Goal: Transaction & Acquisition: Purchase product/service

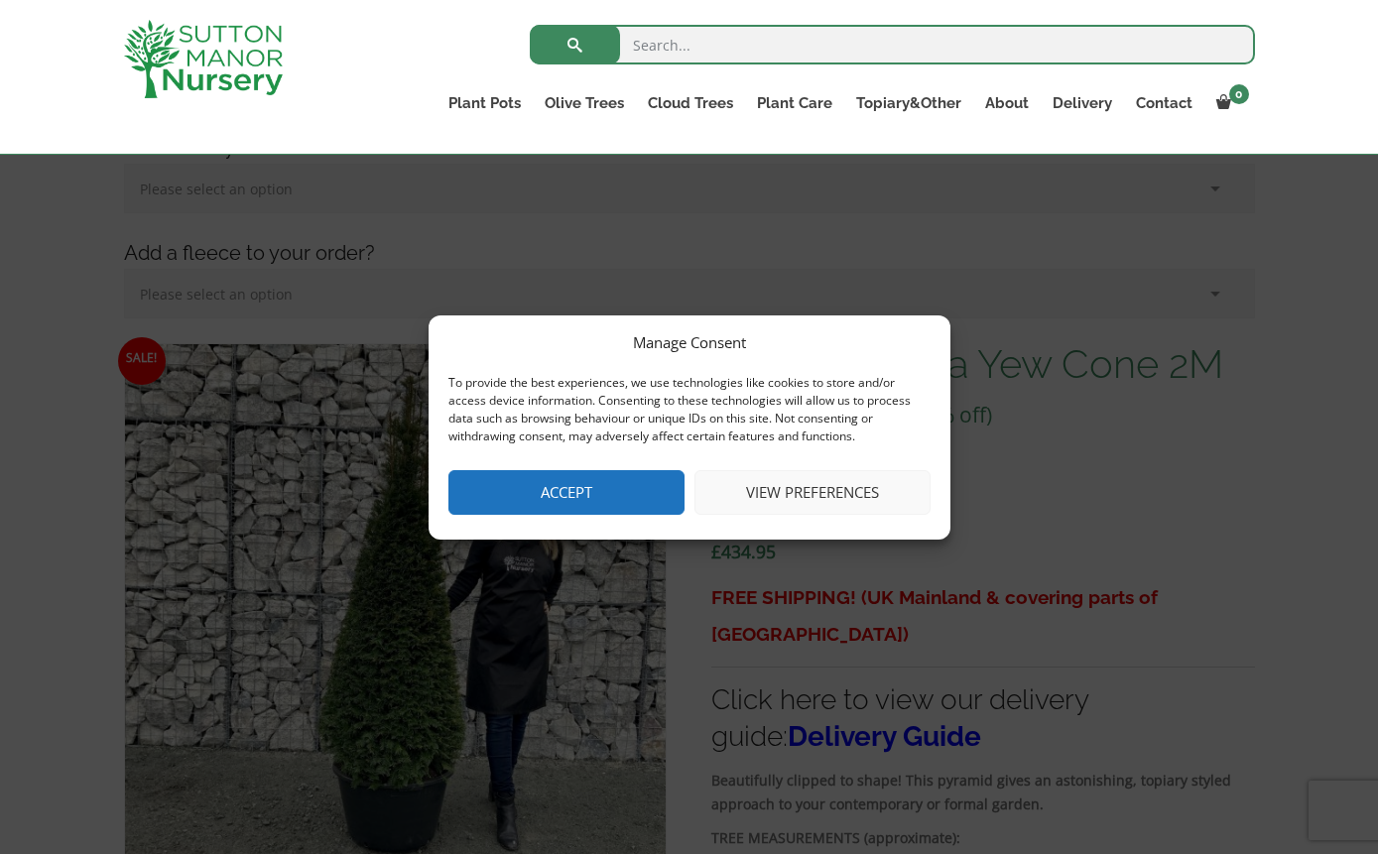
scroll to position [340, 0]
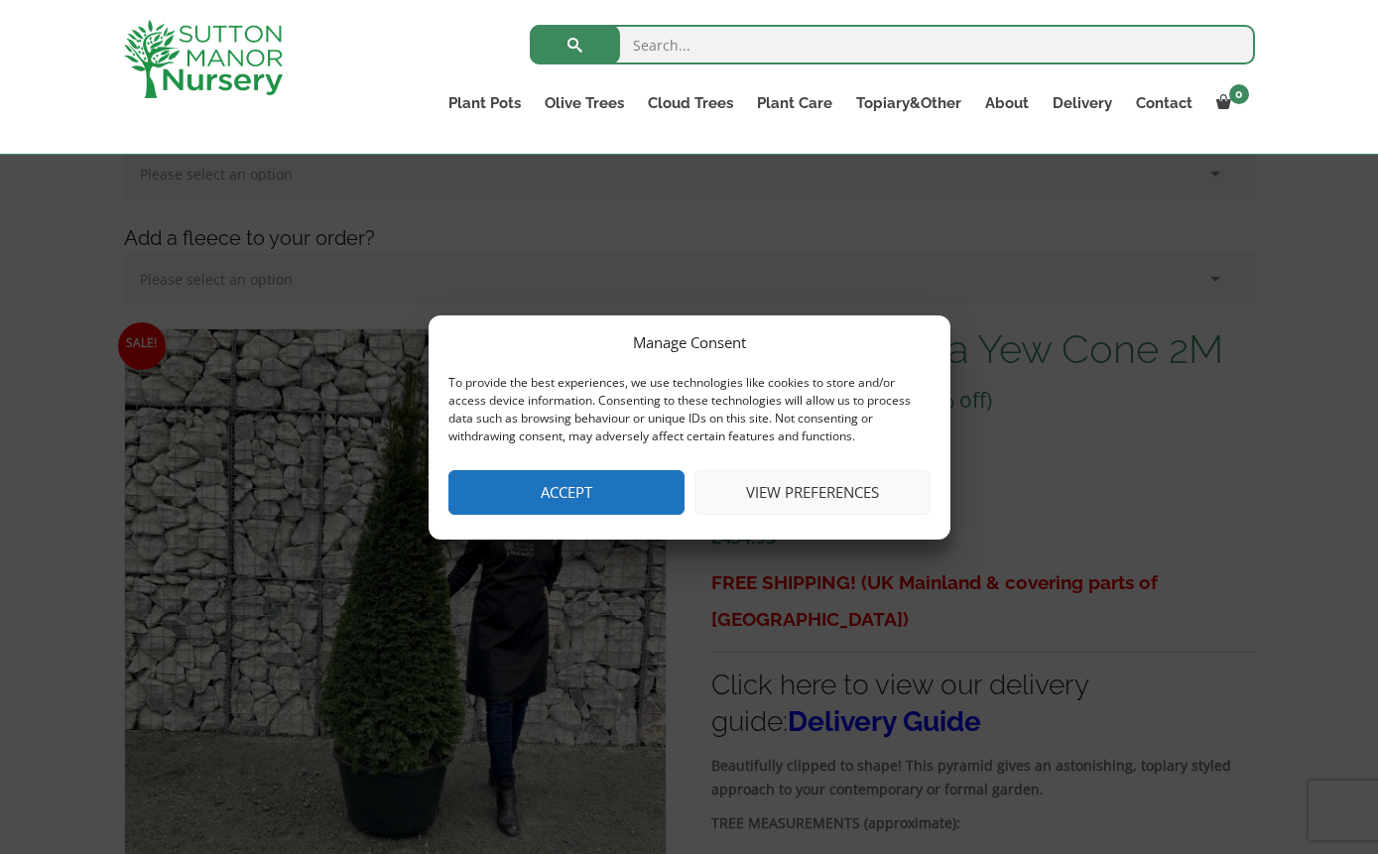
click at [648, 490] on button "Accept" at bounding box center [567, 492] width 236 height 45
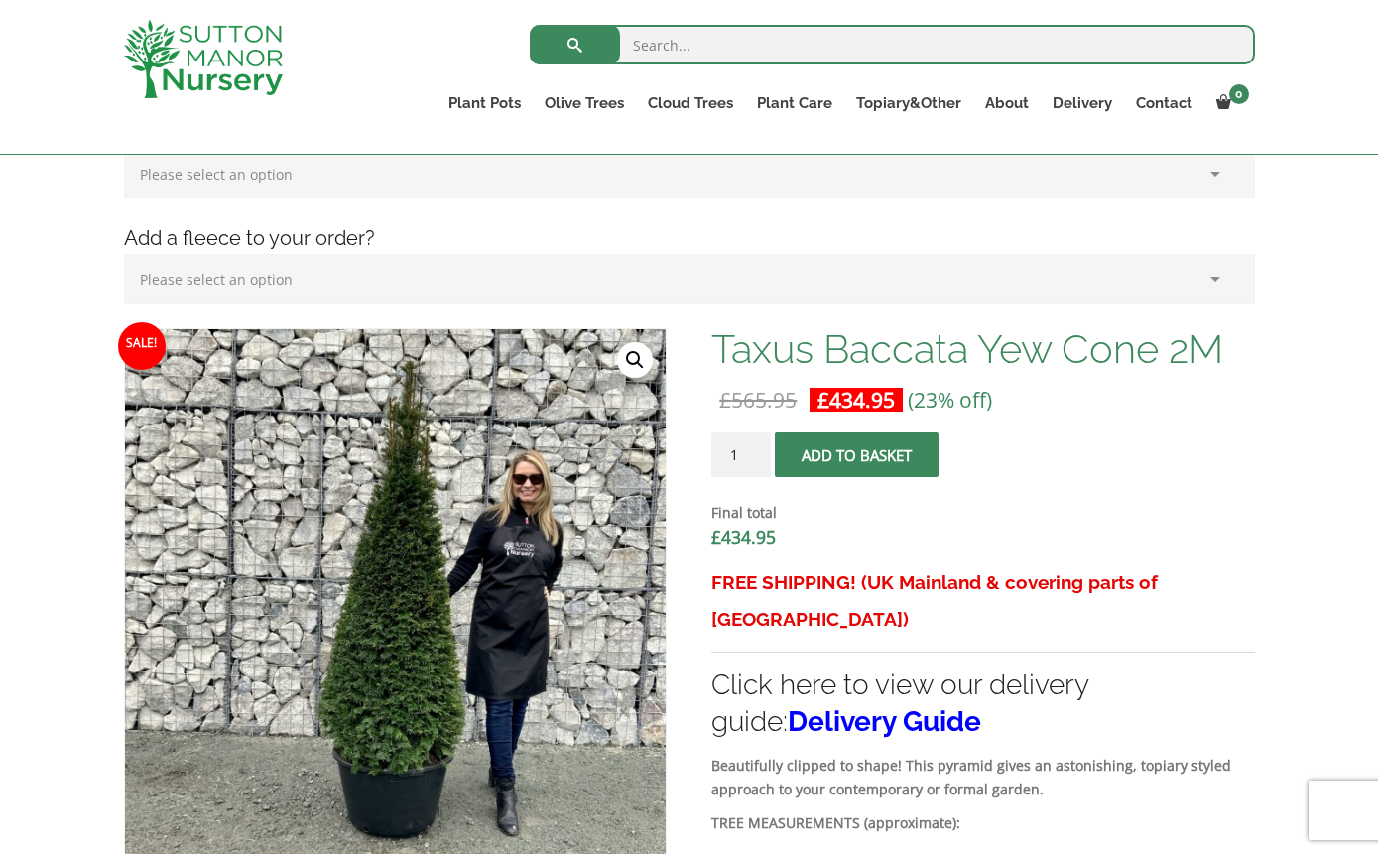
click at [537, 592] on img at bounding box center [395, 599] width 541 height 541
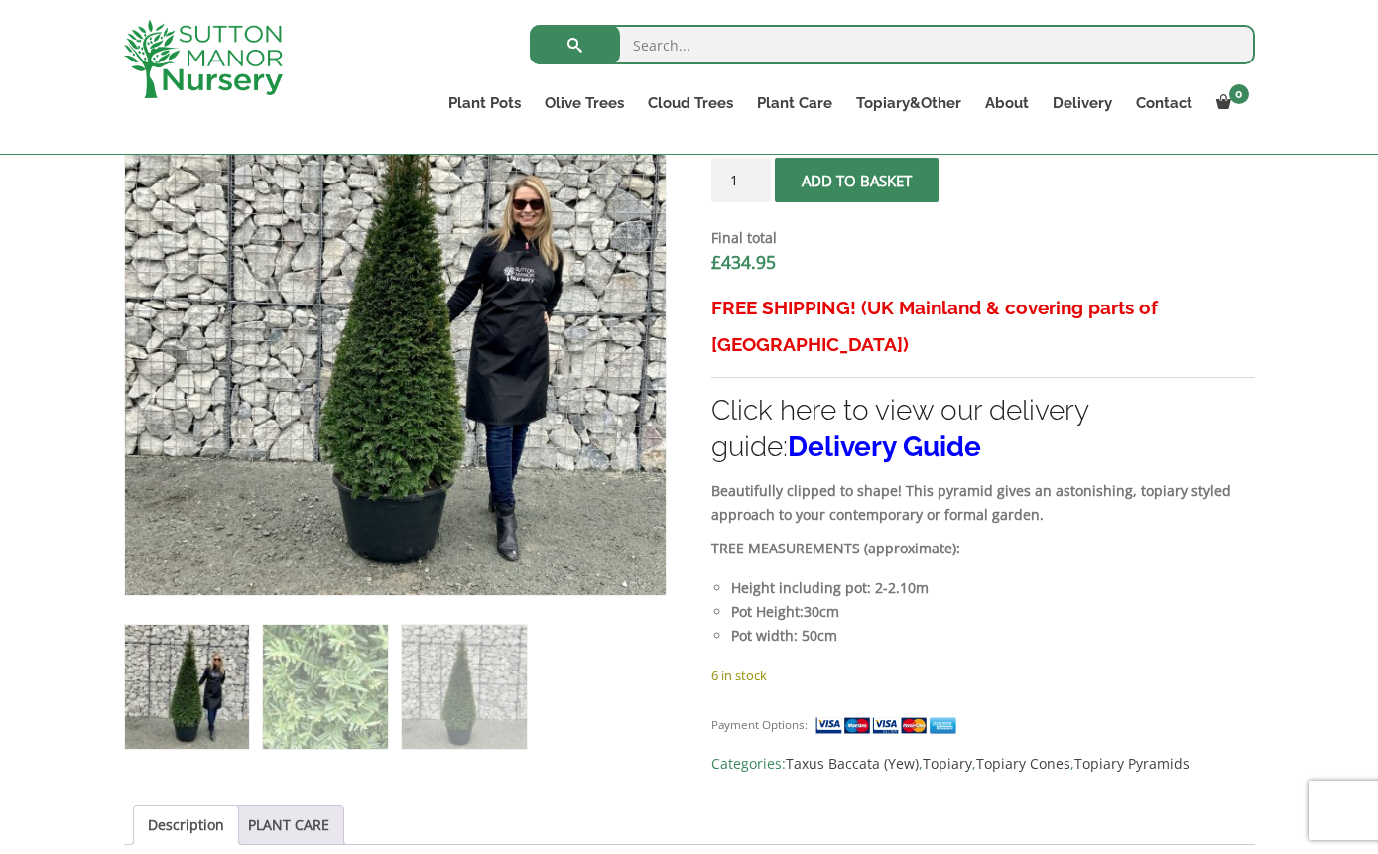
scroll to position [617, 0]
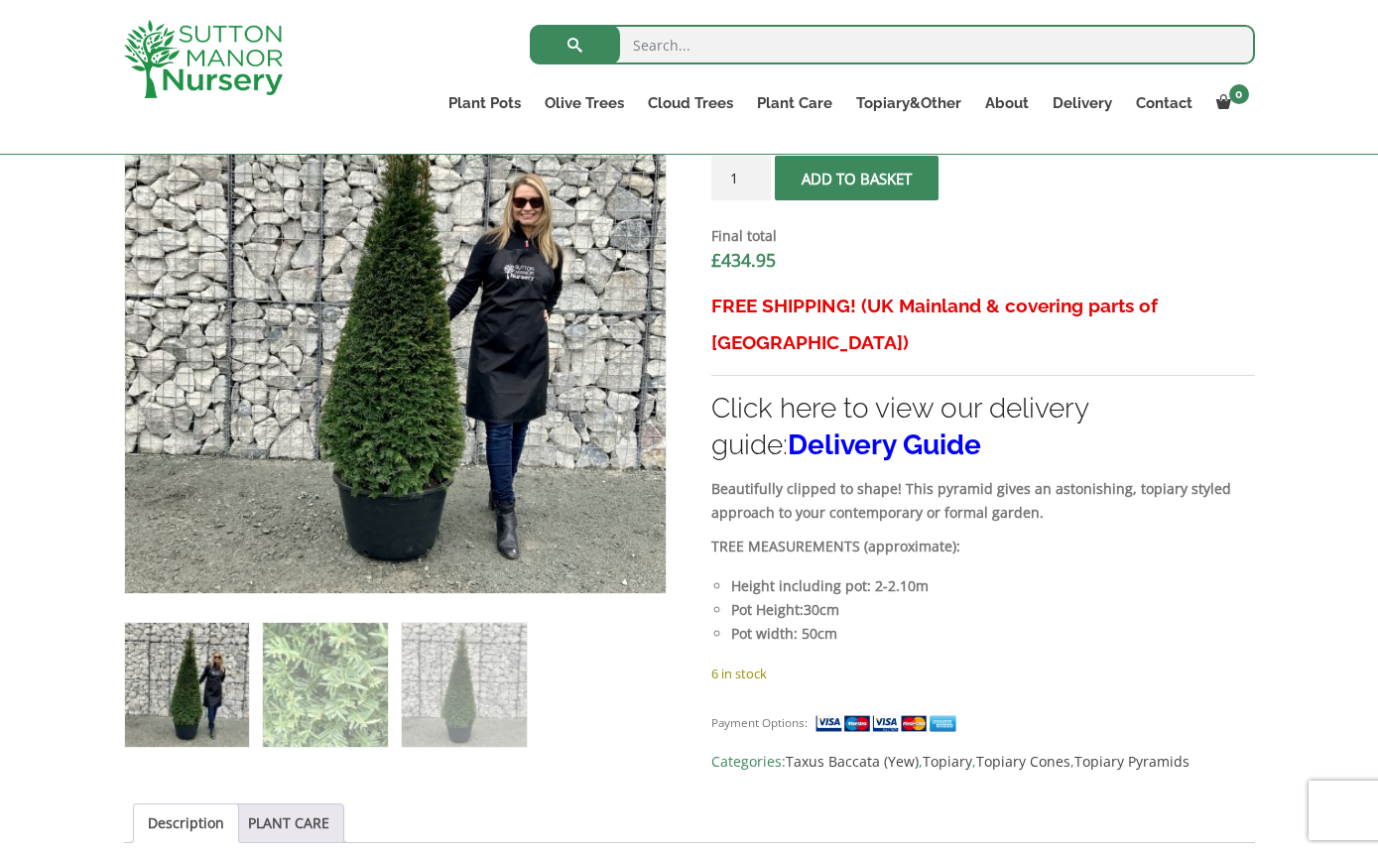
click at [152, 712] on img at bounding box center [187, 685] width 124 height 124
click at [388, 708] on li at bounding box center [325, 685] width 126 height 126
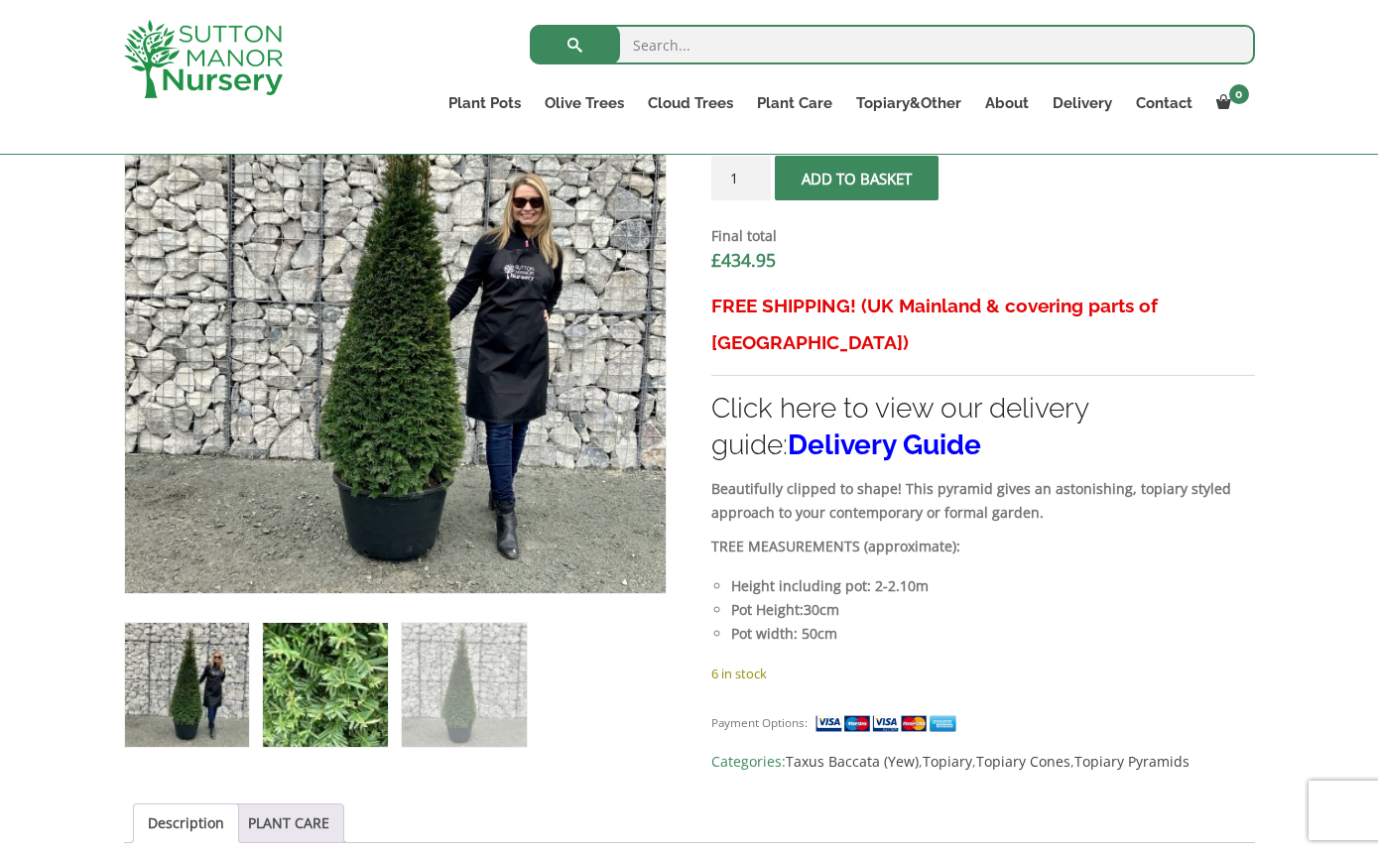
click at [386, 708] on img at bounding box center [325, 685] width 124 height 124
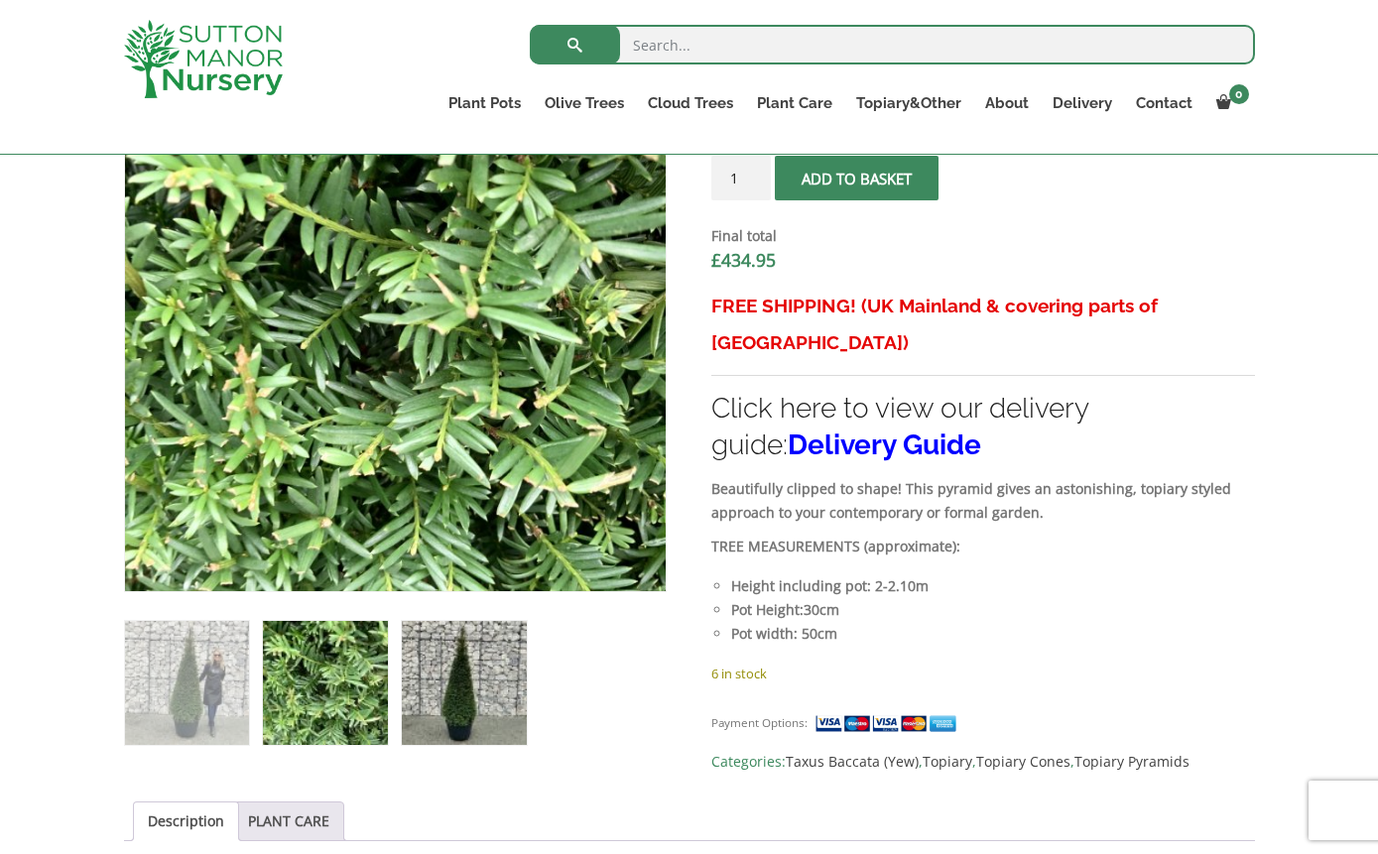
click at [505, 707] on img at bounding box center [464, 683] width 124 height 124
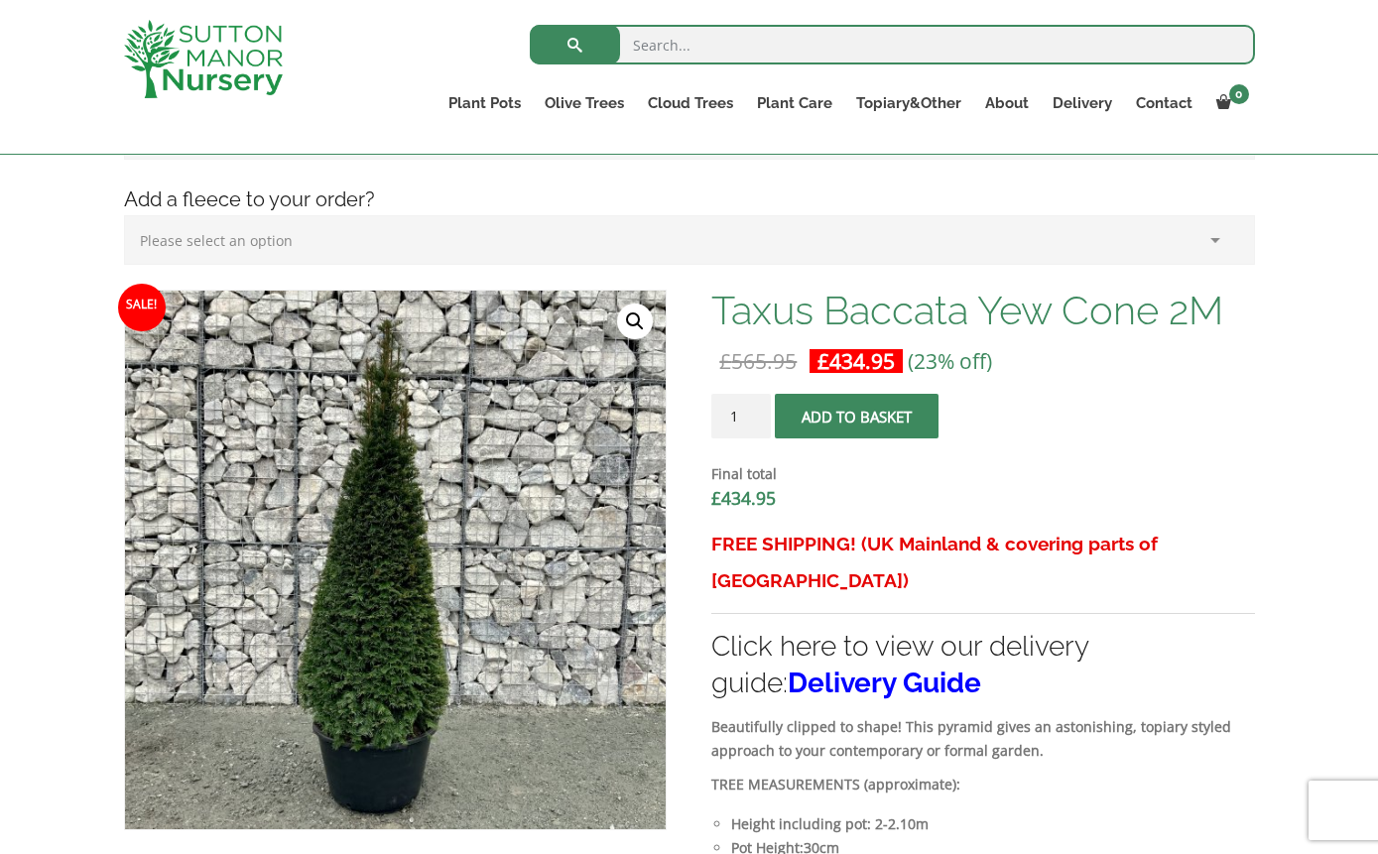
scroll to position [268, 0]
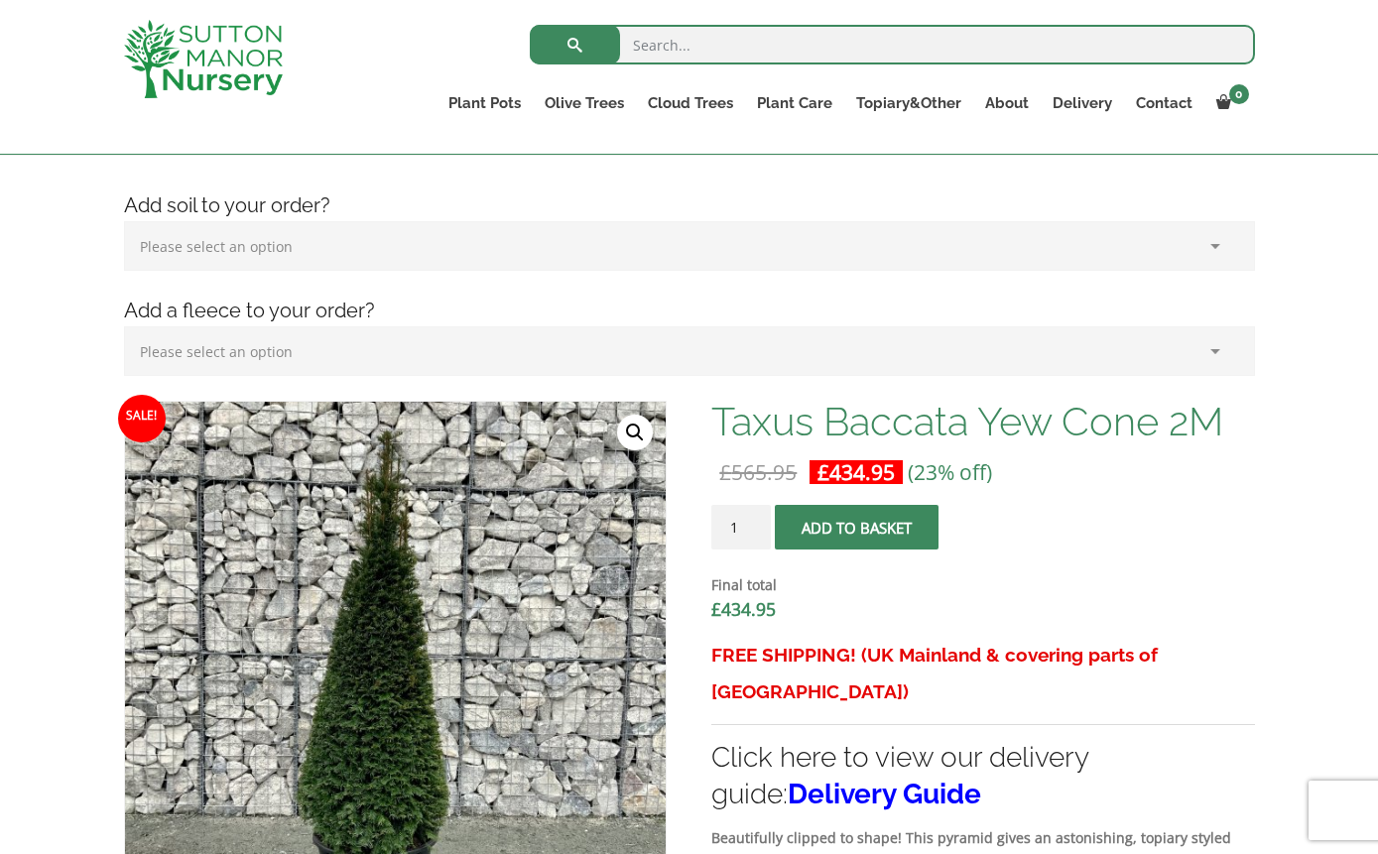
click at [610, 280] on label "Please select an option (x1) 75L Bag (£34.99) (x2) 75L Bag (£69.98) (x3) 75L Ba…" at bounding box center [689, 251] width 1131 height 60
click at [610, 271] on select "Please select an option (x1) 75L Bag (£34.99) (x2) 75L Bag (£69.98) (x3) 75L Ba…" at bounding box center [689, 246] width 1131 height 50
click at [606, 248] on select "Please select an option (x1) 75L Bag (£34.99) (x2) 75L Bag (£69.98) (x3) 75L Ba…" at bounding box center [689, 246] width 1131 height 50
click at [241, 350] on select "Please select an option (x1) Horticultural Fleece (£24.95)" at bounding box center [689, 351] width 1131 height 50
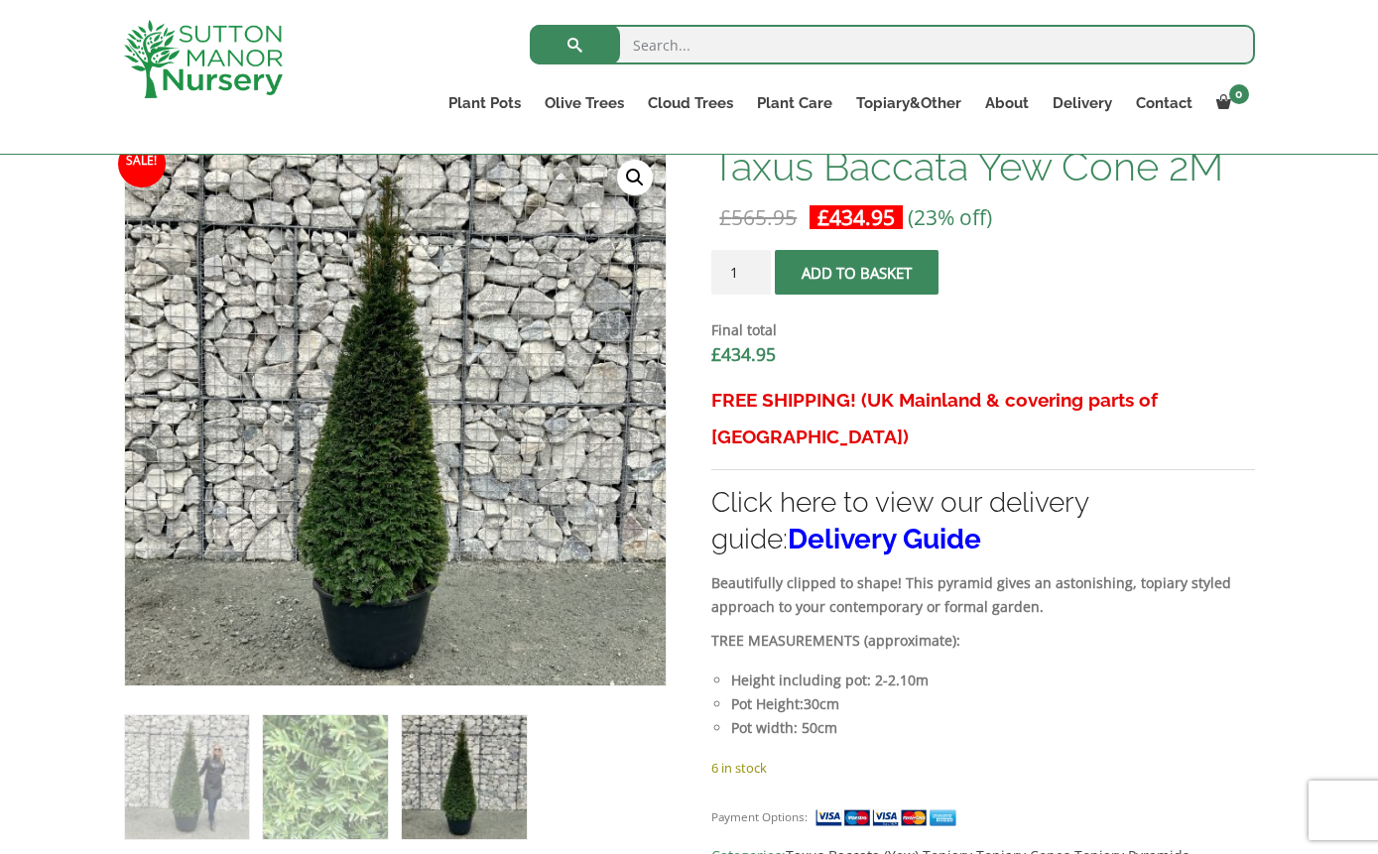
scroll to position [500, 0]
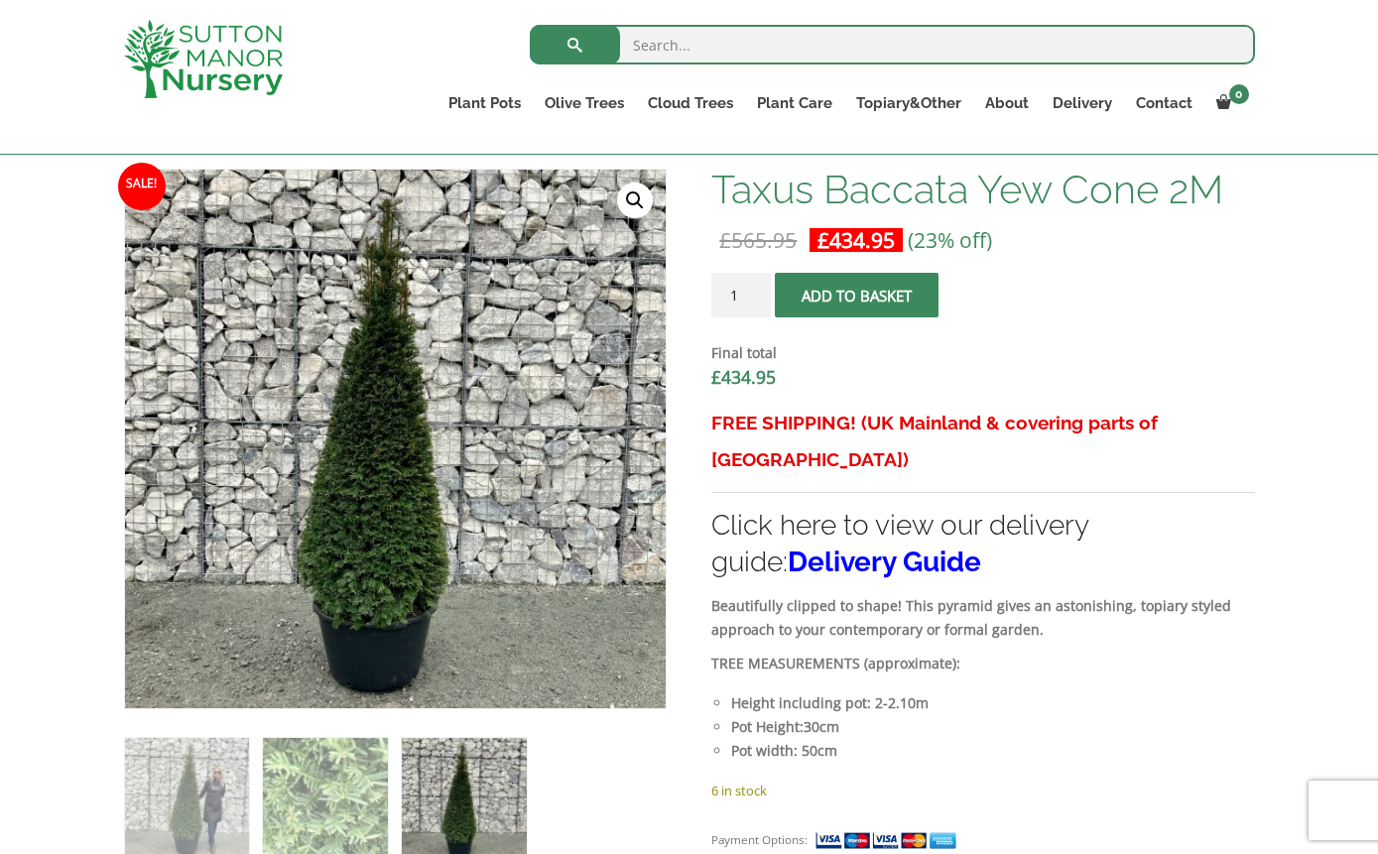
click at [819, 546] on link "Delivery Guide" at bounding box center [885, 562] width 194 height 33
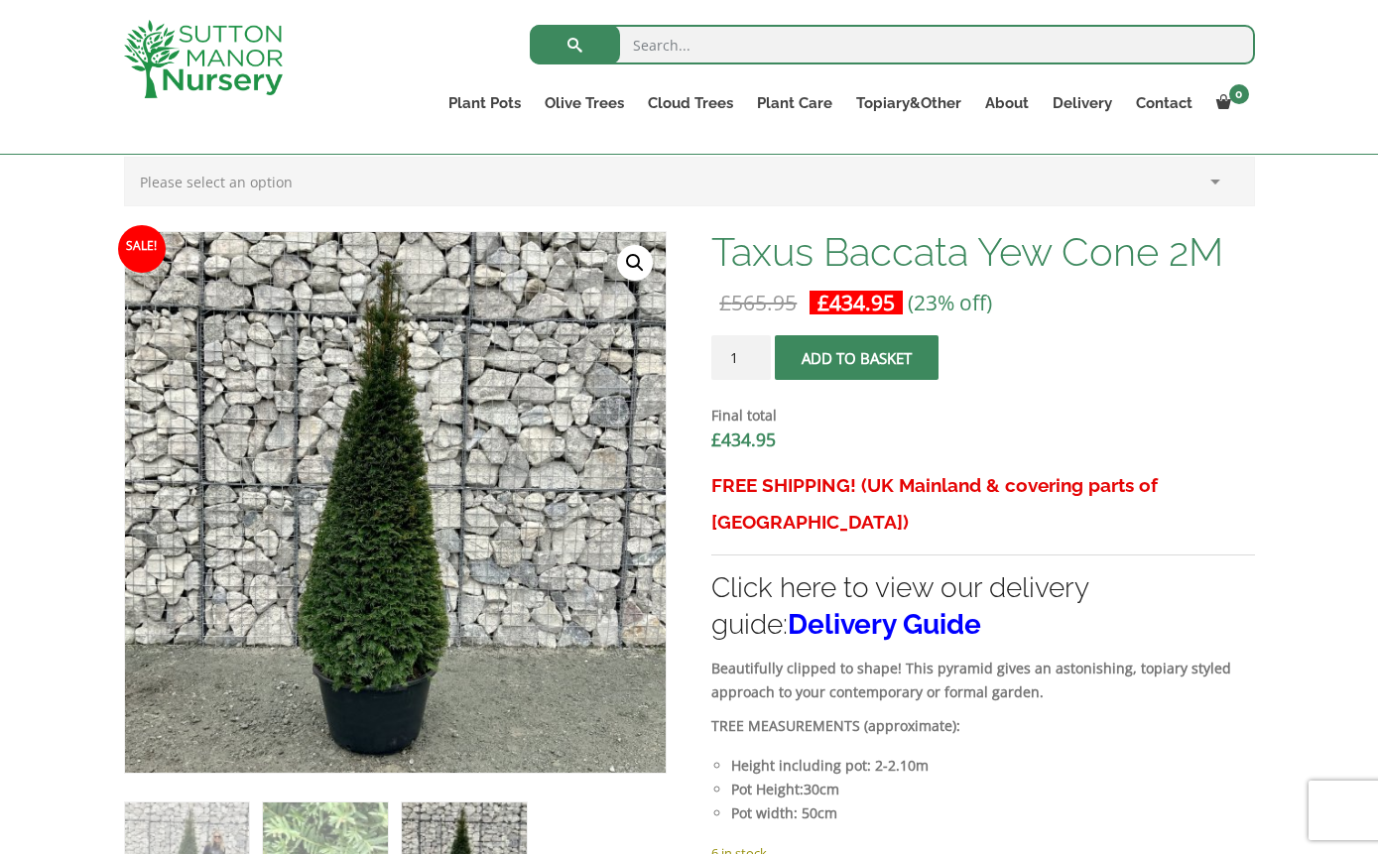
scroll to position [439, 0]
click at [857, 357] on span "submit" at bounding box center [857, 357] width 0 height 0
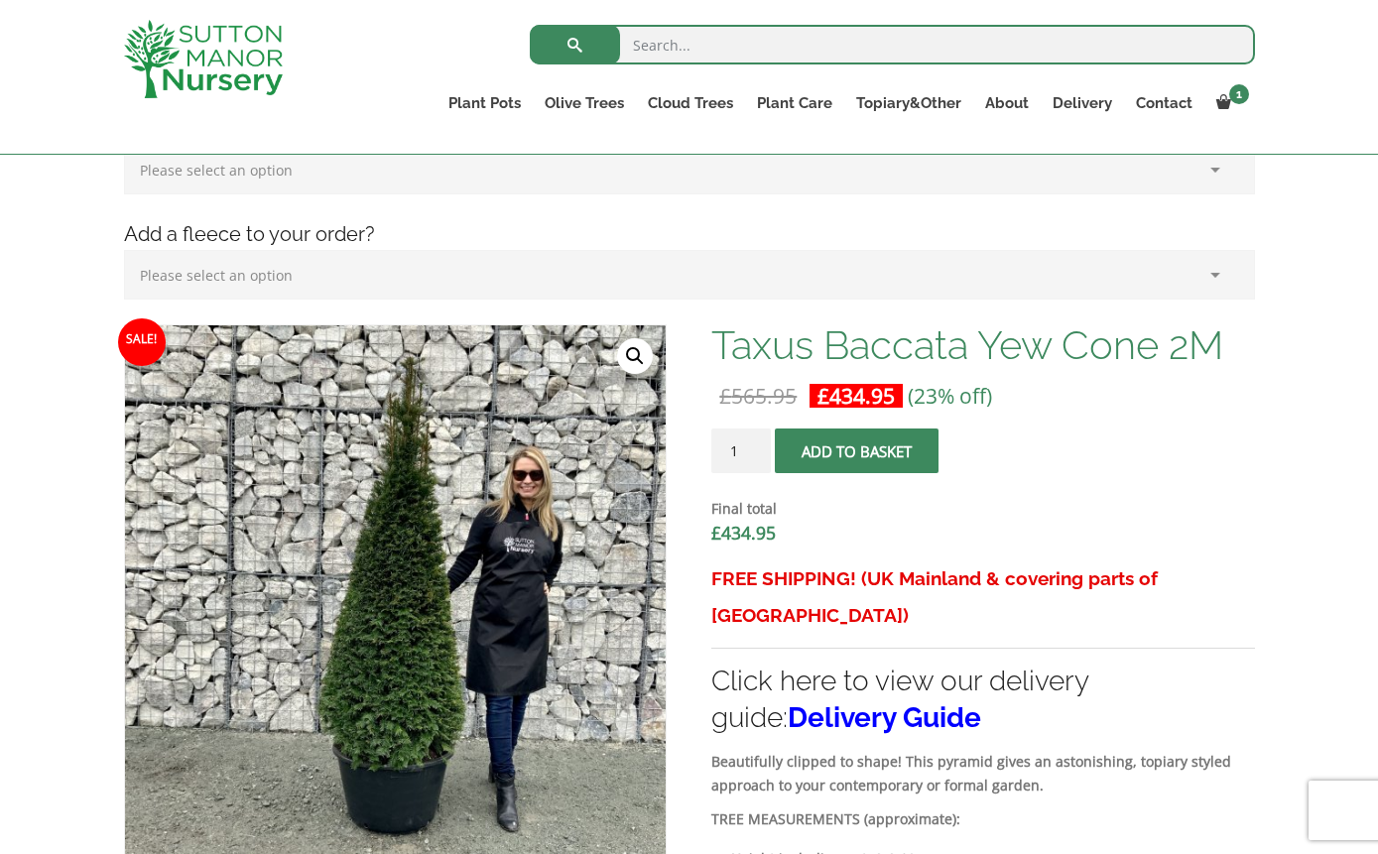
scroll to position [476, 0]
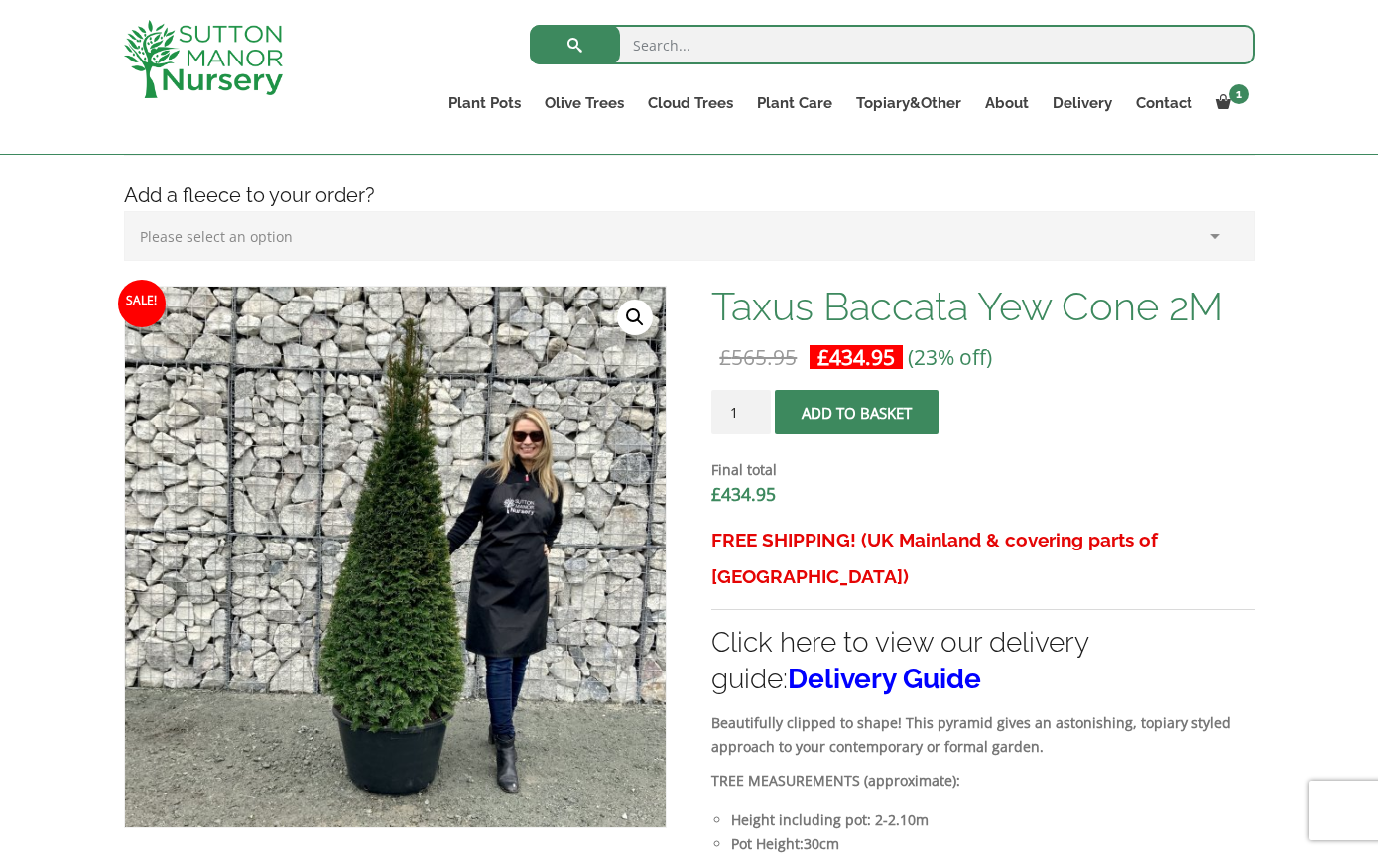
click at [749, 419] on input "1" at bounding box center [741, 412] width 60 height 45
type input "2"
click at [753, 407] on input "2" at bounding box center [741, 412] width 60 height 45
click at [835, 423] on button "Add to basket" at bounding box center [857, 412] width 164 height 45
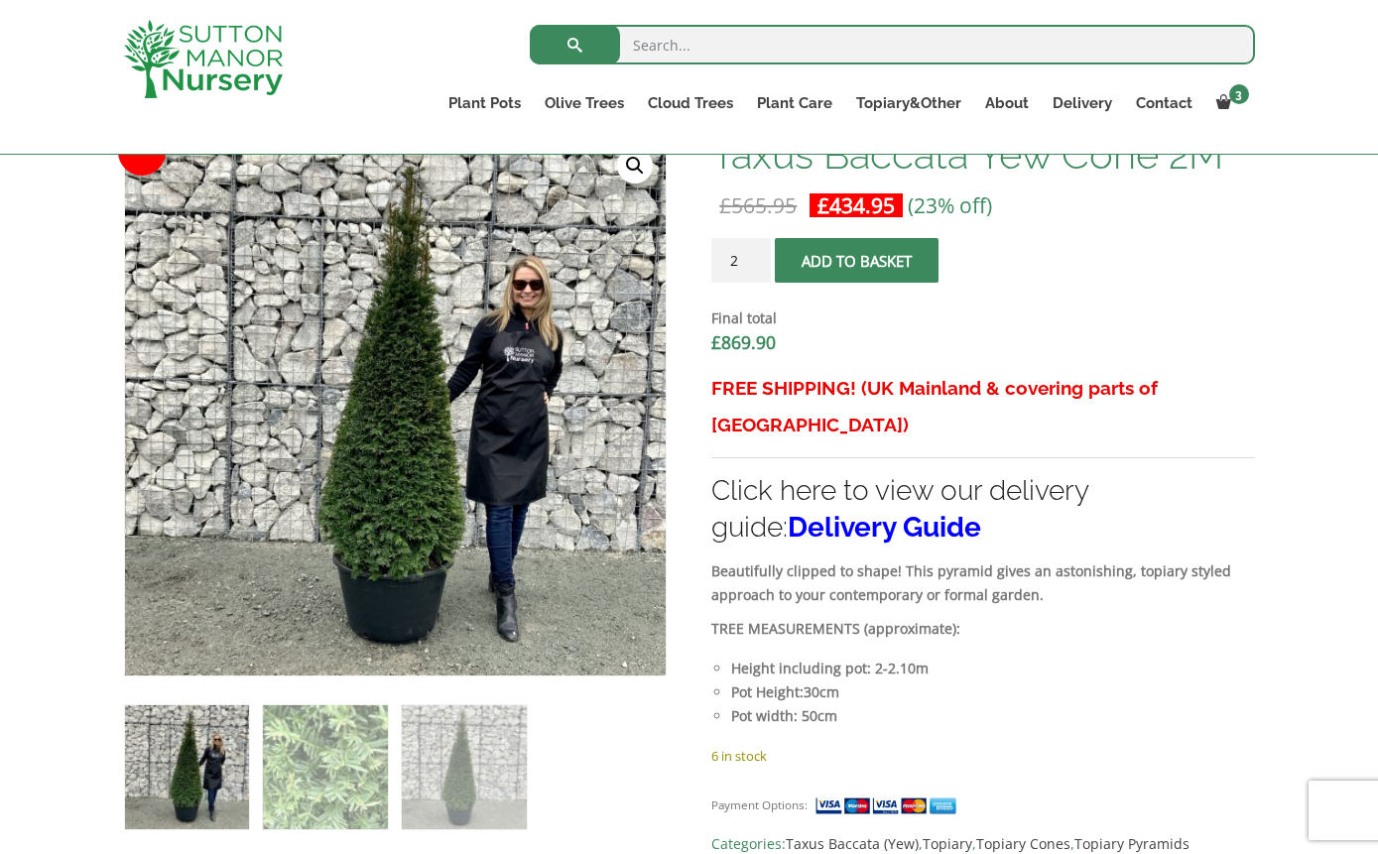
scroll to position [629, 0]
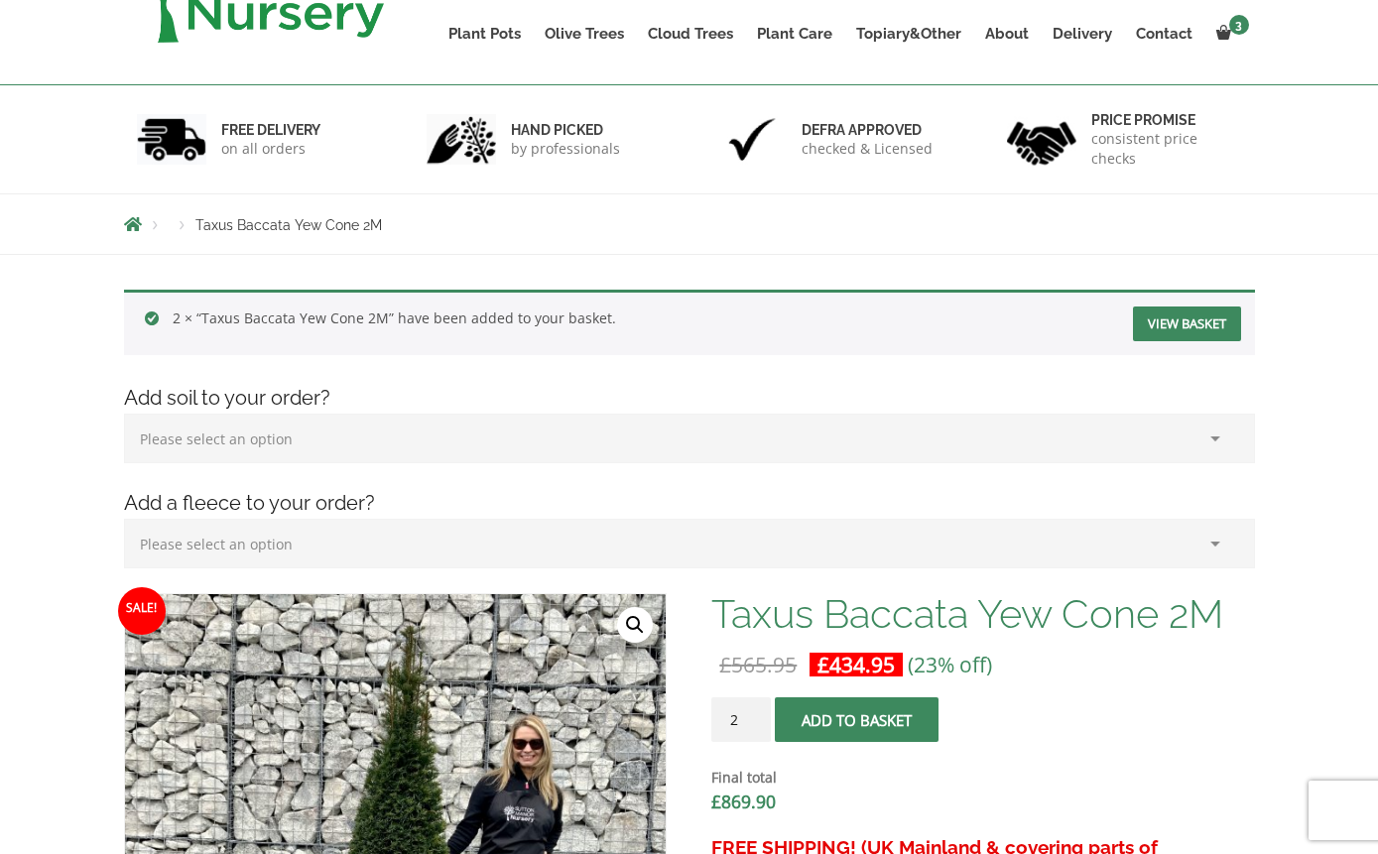
scroll to position [0, 0]
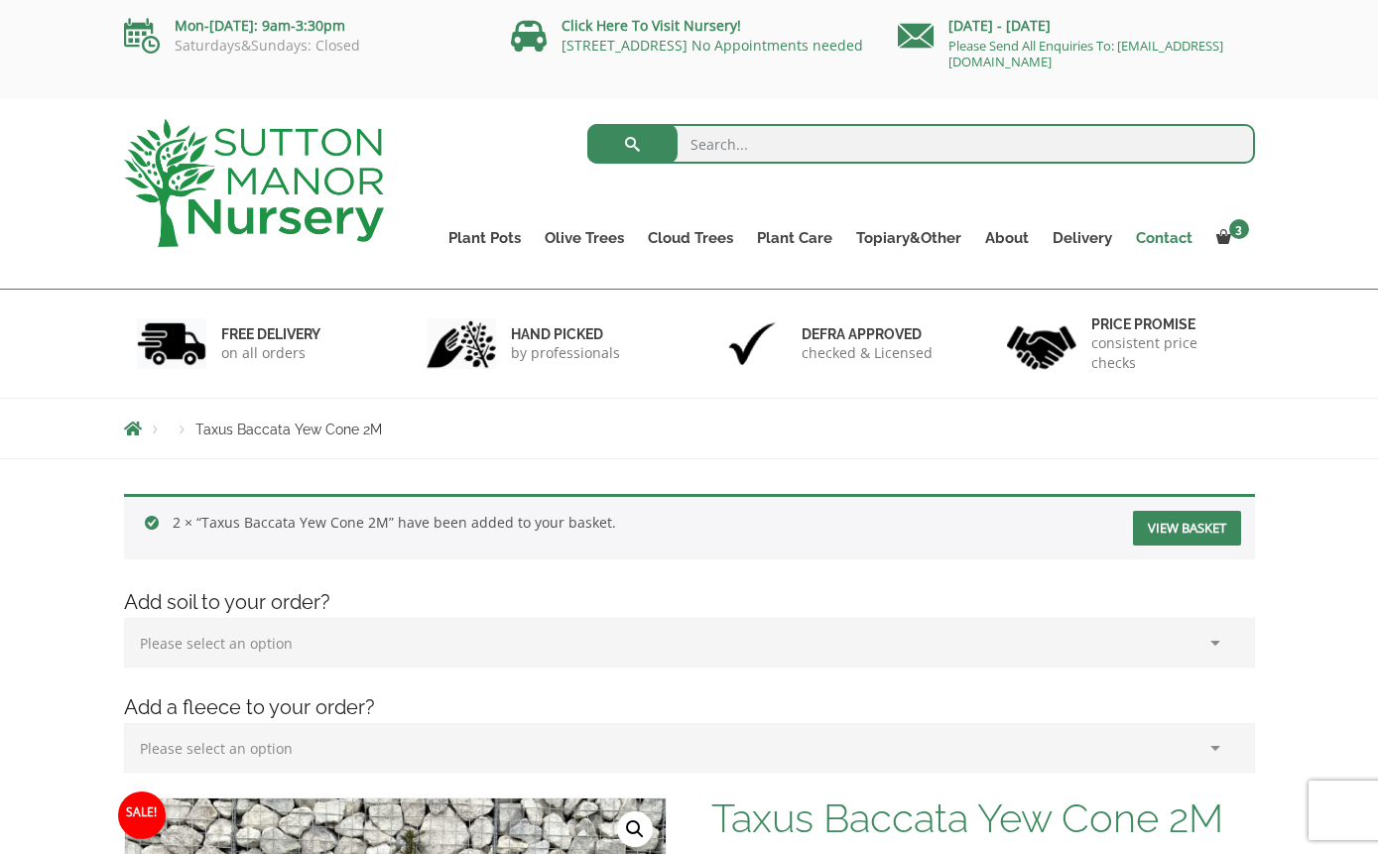
click at [1167, 238] on link "Contact" at bounding box center [1164, 238] width 80 height 28
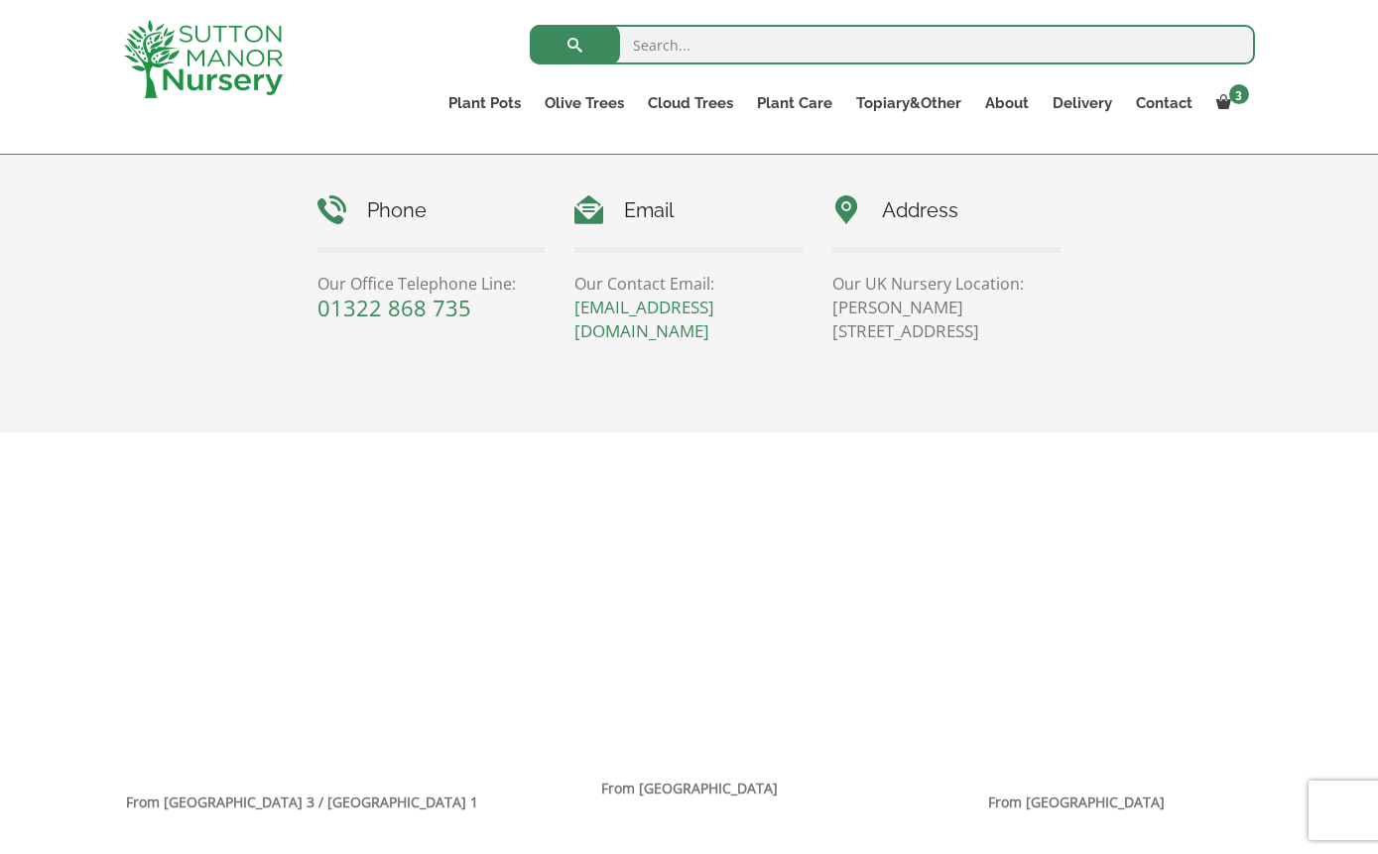
scroll to position [927, 0]
drag, startPoint x: 501, startPoint y: 310, endPoint x: 320, endPoint y: 312, distance: 181.6
click at [320, 312] on p "01322 868 735" at bounding box center [432, 309] width 228 height 24
copy link "01322 868 735"
